Goal: Task Accomplishment & Management: Manage account settings

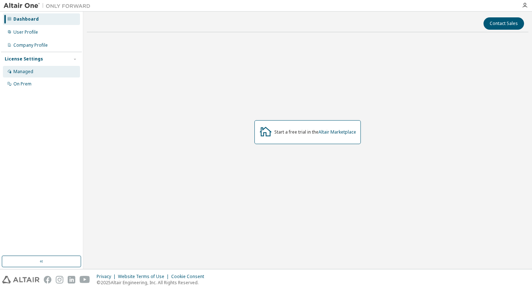
click at [37, 72] on div "Managed" at bounding box center [41, 72] width 77 height 12
